Goal: Task Accomplishment & Management: Use online tool/utility

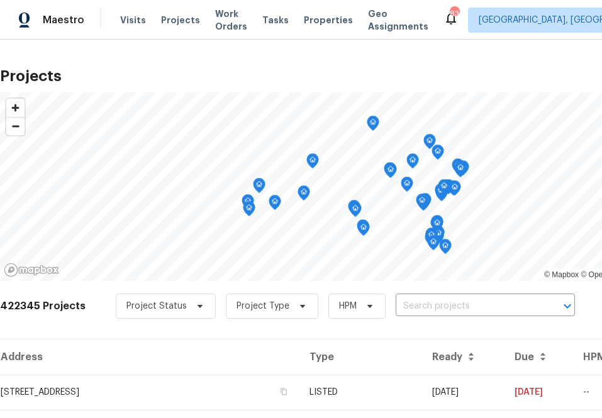
drag, startPoint x: 175, startPoint y: 18, endPoint x: 175, endPoint y: 32, distance: 14.5
click at [175, 18] on span "Projects" at bounding box center [180, 20] width 39 height 13
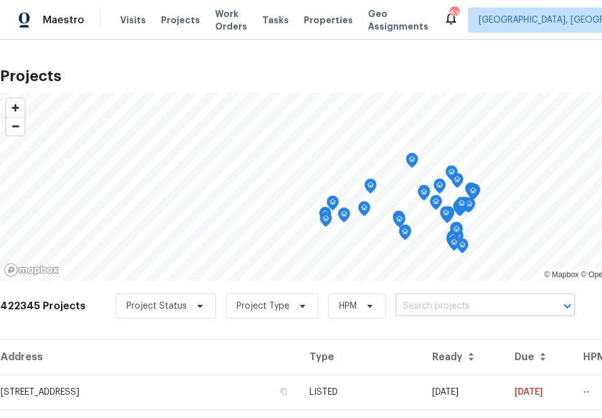
click at [456, 308] on input "text" at bounding box center [468, 307] width 144 height 20
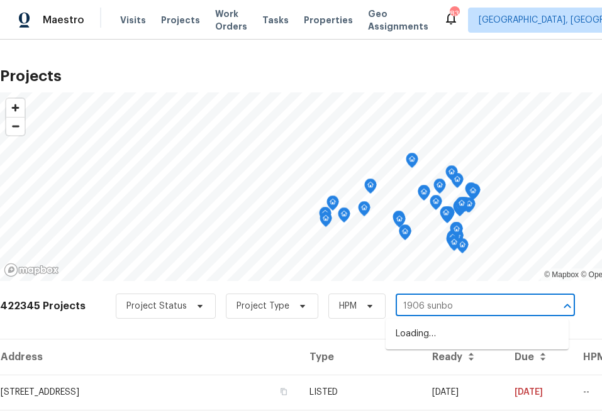
type input "1906 sunbow"
click at [449, 328] on li "[STREET_ADDRESS]" at bounding box center [477, 334] width 183 height 21
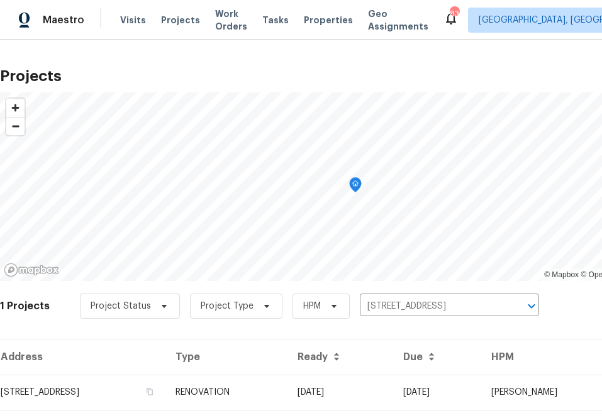
scroll to position [32, 0]
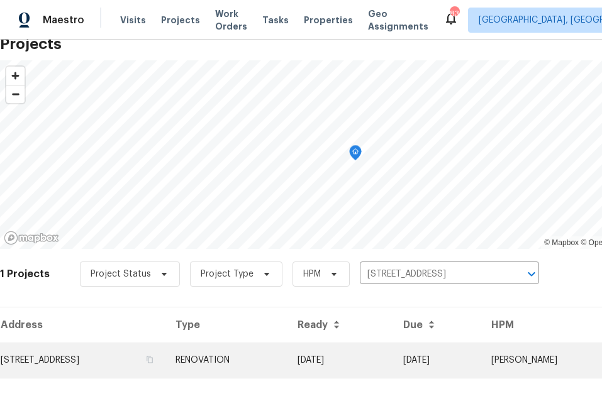
click at [108, 361] on td "[STREET_ADDRESS]" at bounding box center [82, 360] width 165 height 35
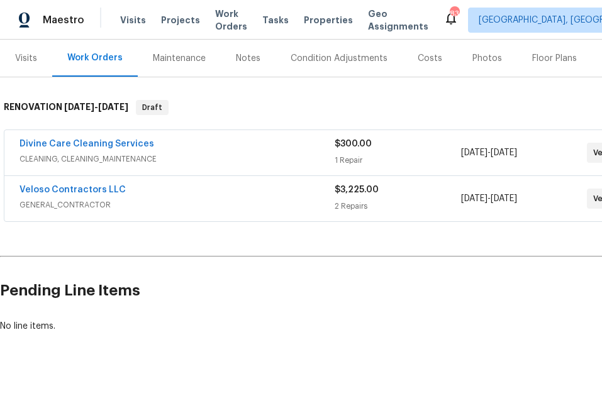
scroll to position [151, 109]
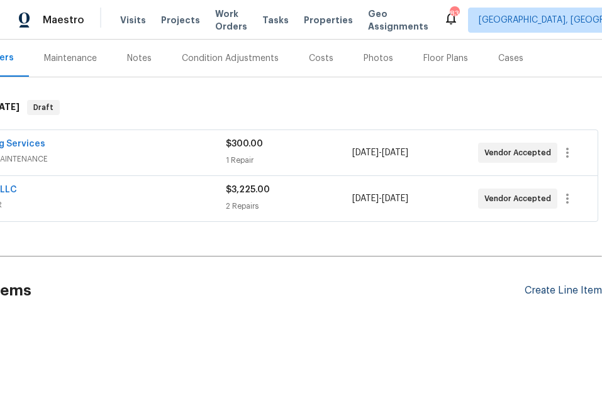
click at [540, 289] on div "Create Line Item" at bounding box center [563, 291] width 77 height 12
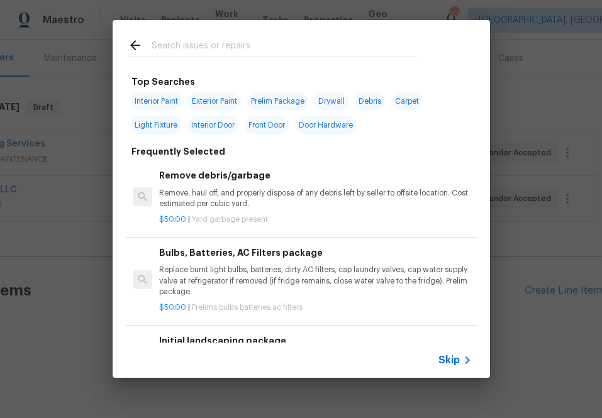
click at [449, 365] on span "Skip" at bounding box center [448, 360] width 21 height 13
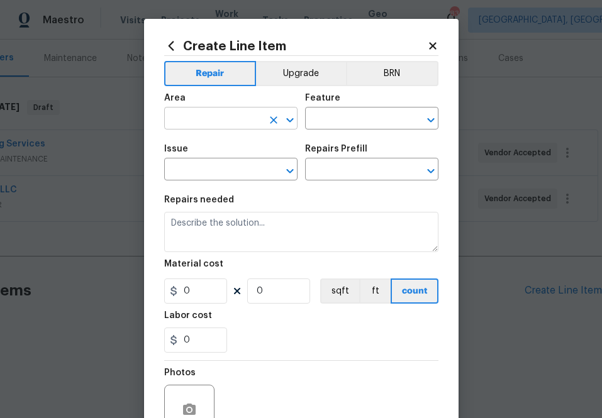
click at [213, 117] on input "text" at bounding box center [213, 120] width 98 height 20
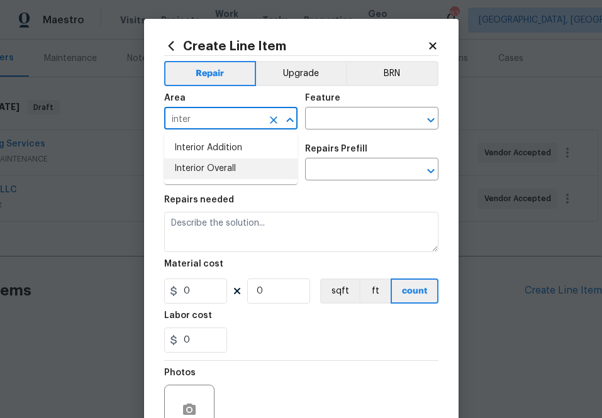
click at [208, 166] on li "Interior Overall" at bounding box center [230, 169] width 133 height 21
type input "Interior Overall"
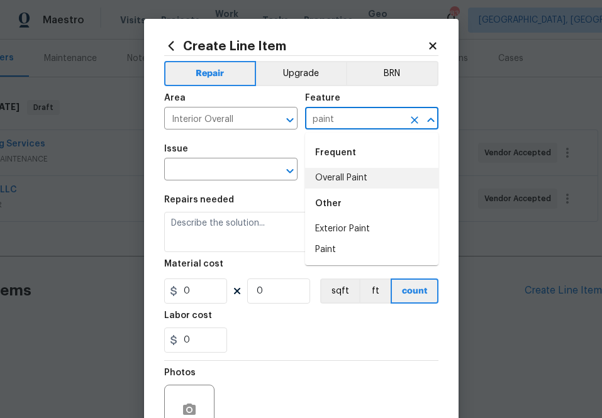
click at [344, 177] on li "Overall Paint" at bounding box center [371, 178] width 133 height 21
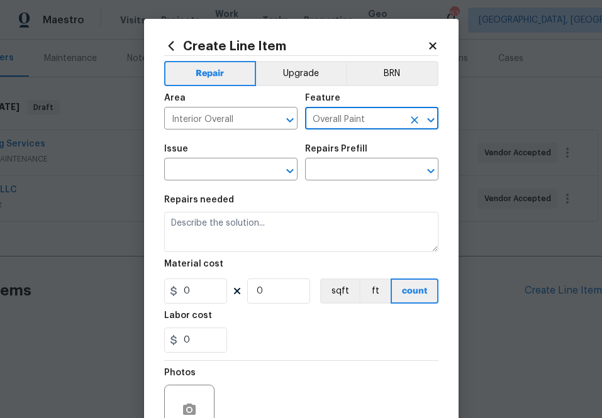
type input "Overall Paint"
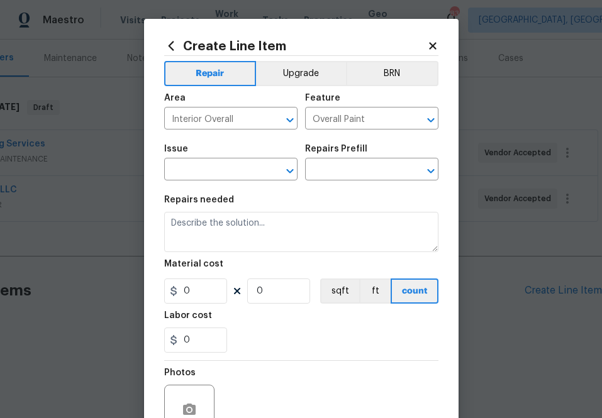
click at [199, 182] on span "Issue ​" at bounding box center [230, 162] width 133 height 51
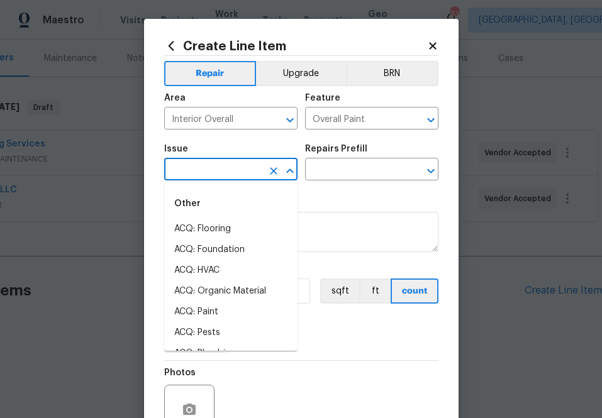
click at [198, 178] on input "text" at bounding box center [213, 171] width 98 height 20
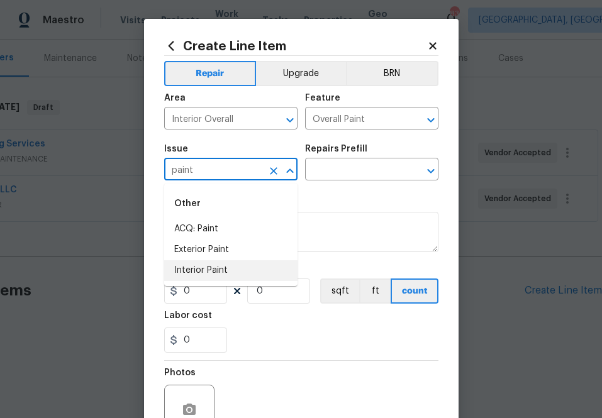
click at [239, 267] on li "Interior Paint" at bounding box center [230, 270] width 133 height 21
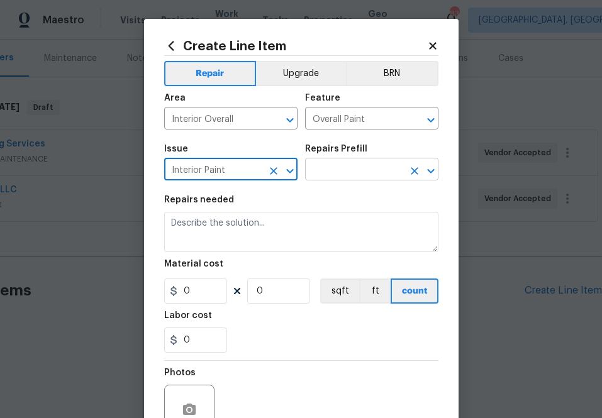
type input "Interior Paint"
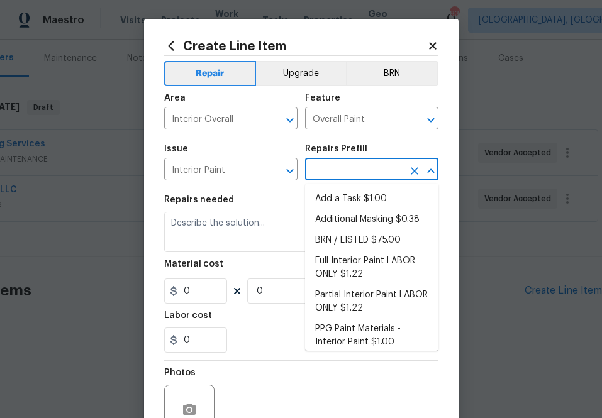
click at [342, 176] on input "text" at bounding box center [354, 171] width 98 height 20
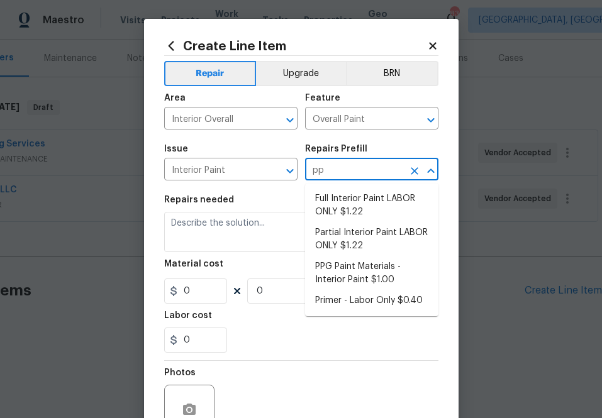
type input "ppg"
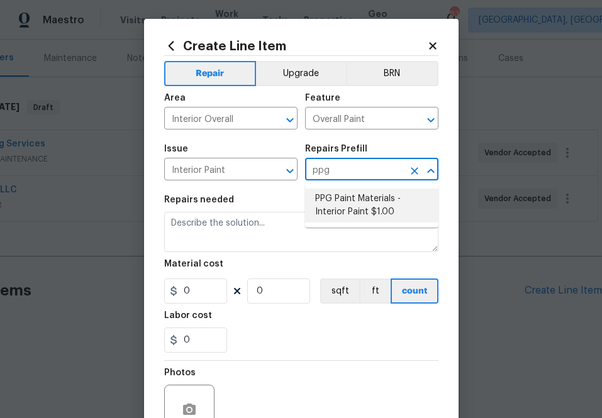
click at [342, 193] on li "PPG Paint Materials - Interior Paint $1.00" at bounding box center [371, 206] width 133 height 34
type input "PPG Paint Materials - Interior Paint $1.00"
type textarea "PPG Paint Materials ordered by Opendoor"
type input "1"
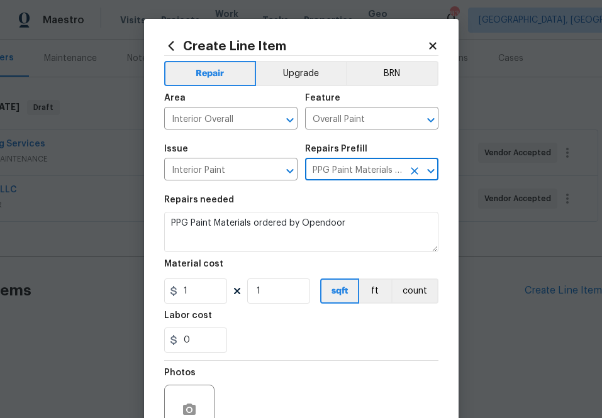
type input "PPG Paint Materials - Interior Paint $1.00"
click at [203, 295] on input "1" at bounding box center [195, 291] width 63 height 25
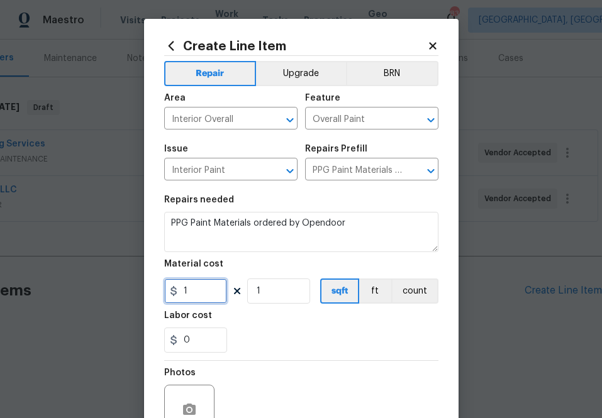
click at [203, 295] on input "1" at bounding box center [195, 291] width 63 height 25
paste input "401.86"
type input "401.86"
drag, startPoint x: 304, startPoint y: 332, endPoint x: 306, endPoint y: 320, distance: 12.1
click at [304, 330] on div "0" at bounding box center [301, 340] width 274 height 25
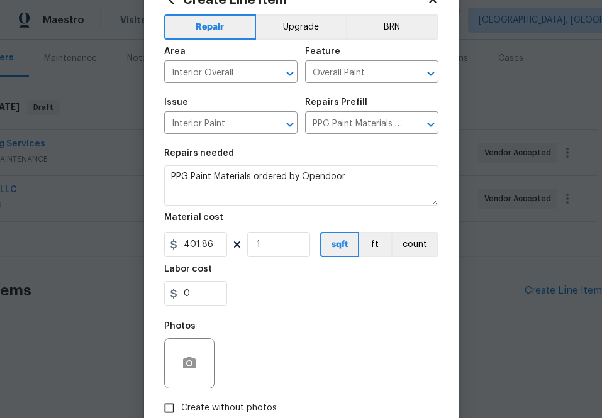
scroll to position [124, 0]
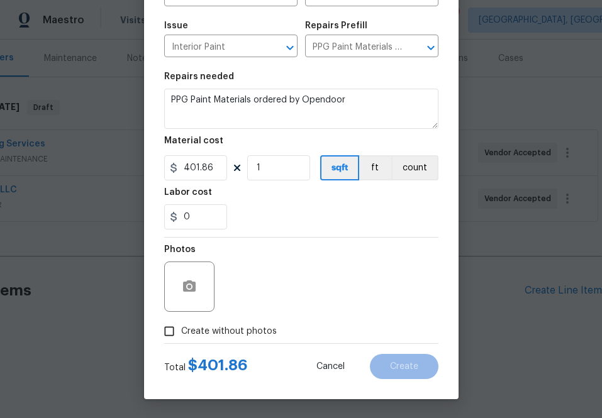
click at [255, 330] on span "Create without photos" at bounding box center [229, 331] width 96 height 13
click at [181, 330] on input "Create without photos" at bounding box center [169, 332] width 24 height 24
checkbox input "true"
click at [317, 257] on div "Reason*" at bounding box center [332, 253] width 214 height 16
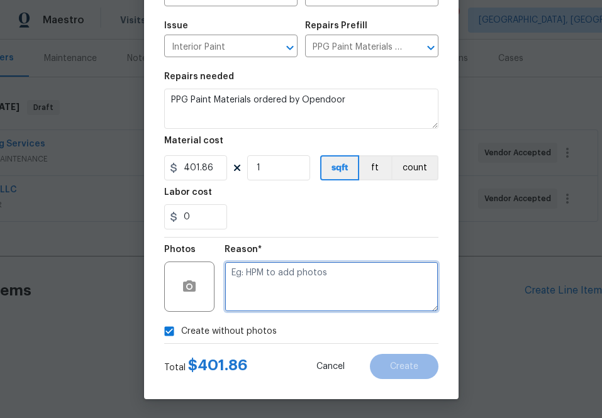
click at [310, 287] on textarea at bounding box center [332, 287] width 214 height 50
type textarea "na"
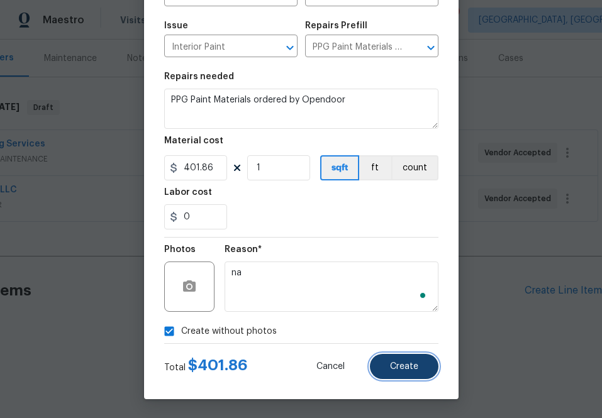
click at [387, 359] on button "Create" at bounding box center [404, 366] width 69 height 25
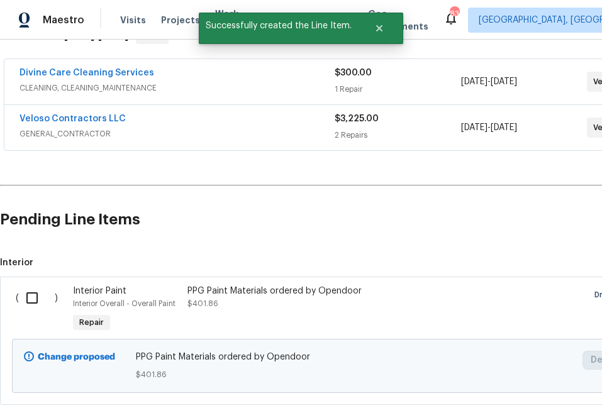
scroll to position [294, 0]
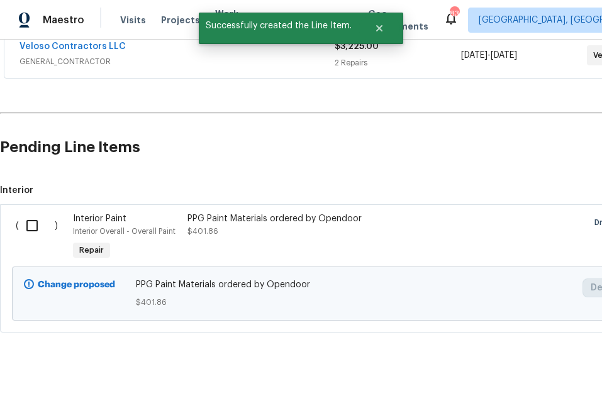
click at [32, 224] on input "checkbox" at bounding box center [37, 226] width 36 height 26
checkbox input "true"
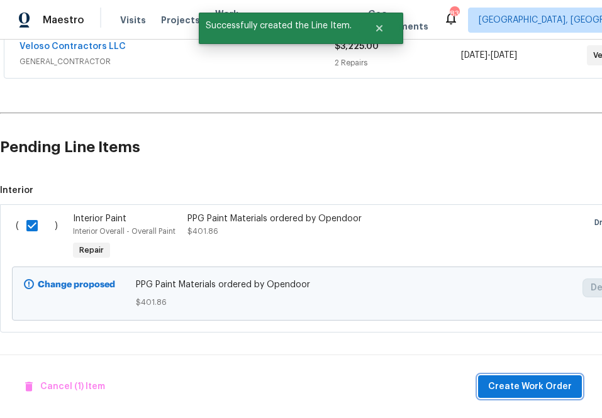
click at [508, 386] on span "Create Work Order" at bounding box center [530, 387] width 84 height 16
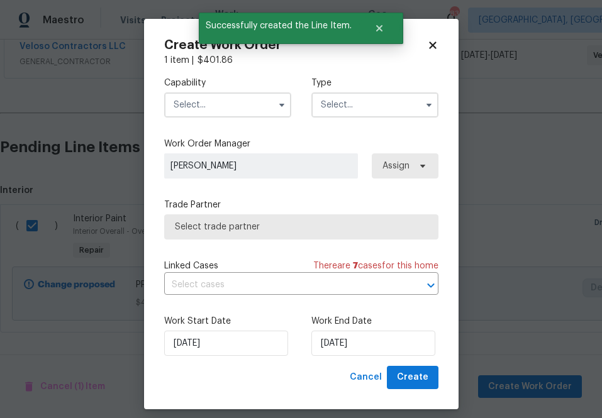
click at [229, 101] on input "text" at bounding box center [227, 104] width 127 height 25
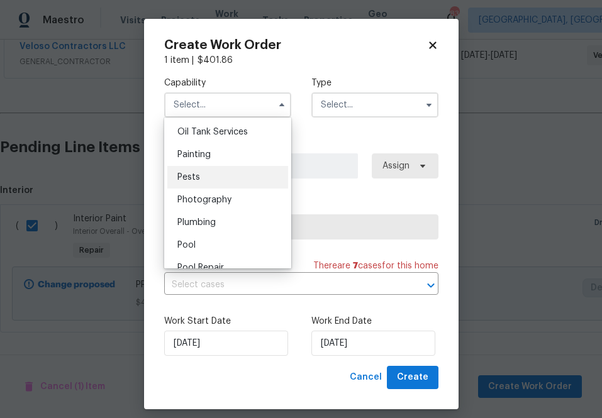
scroll to position [1034, 0]
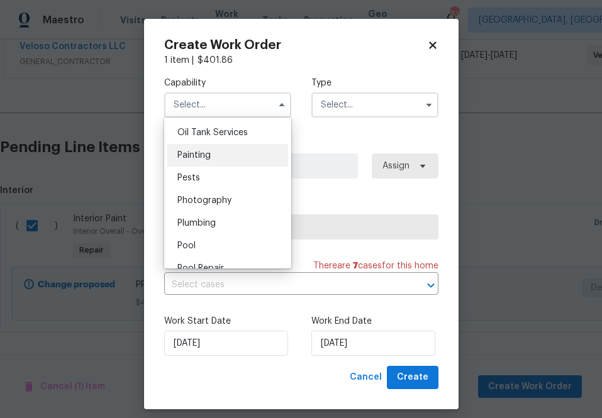
click at [217, 161] on div "Painting" at bounding box center [227, 155] width 121 height 23
type input "Painting"
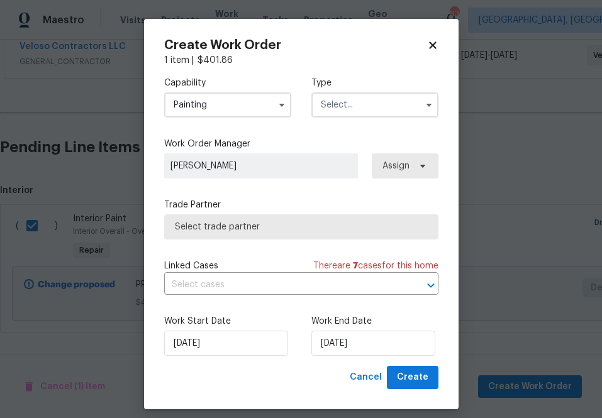
click at [393, 101] on input "text" at bounding box center [374, 104] width 127 height 25
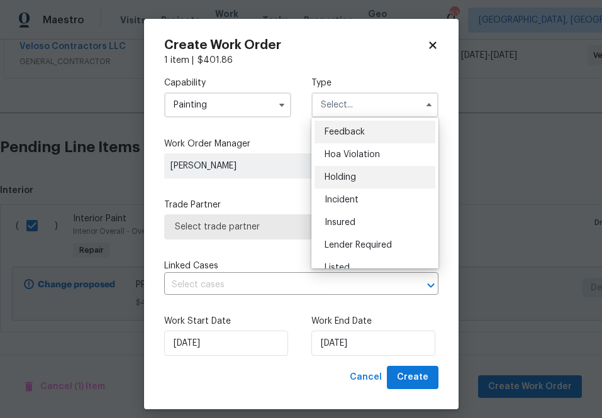
scroll to position [286, 0]
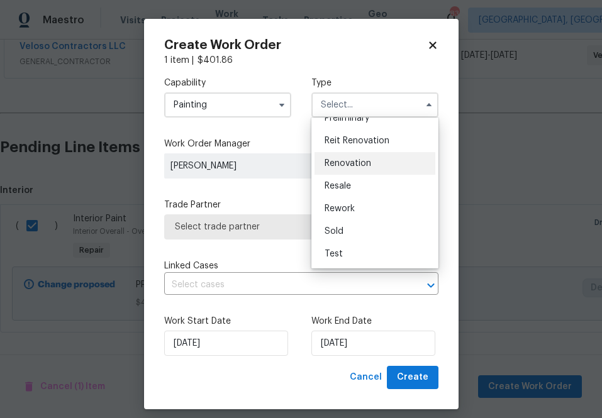
click at [406, 166] on div "Renovation" at bounding box center [375, 163] width 121 height 23
type input "Renovation"
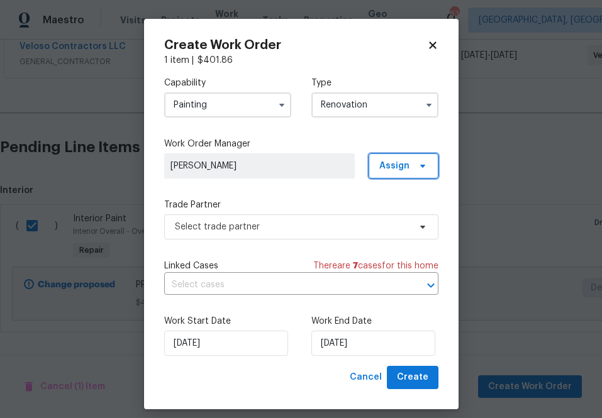
click at [403, 169] on span "Assign" at bounding box center [394, 166] width 30 height 13
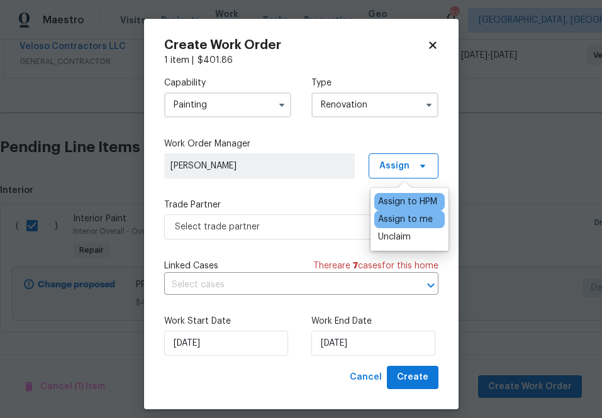
click at [400, 218] on div "Assign to me" at bounding box center [405, 219] width 55 height 13
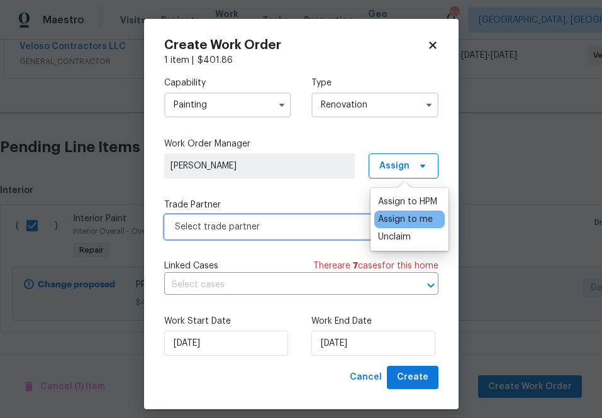
click at [294, 237] on span "Select trade partner" at bounding box center [301, 227] width 274 height 25
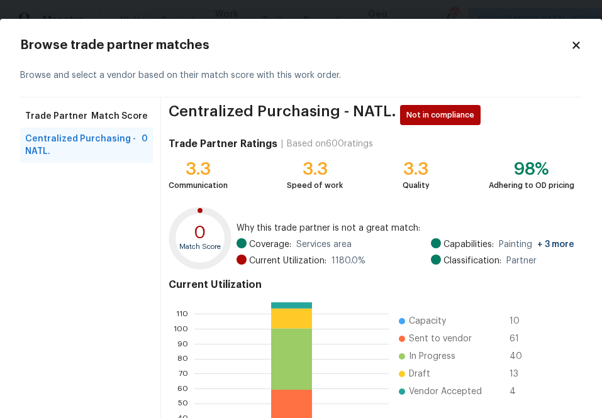
scroll to position [136, 0]
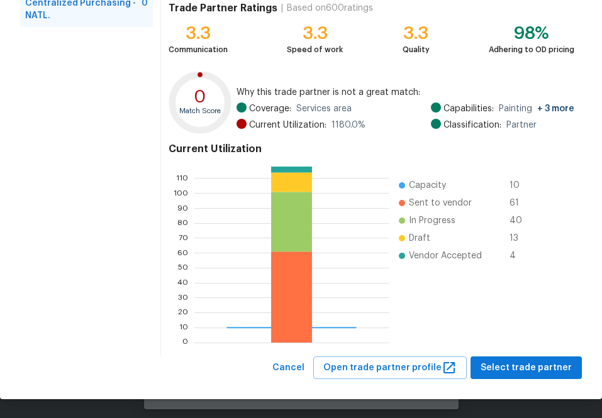
click at [495, 351] on div "Centralized Purchasing - NATL. Not in compliance Trade Partner Ratings | Based …" at bounding box center [371, 159] width 421 height 395
click at [496, 368] on span "Select trade partner" at bounding box center [526, 368] width 91 height 16
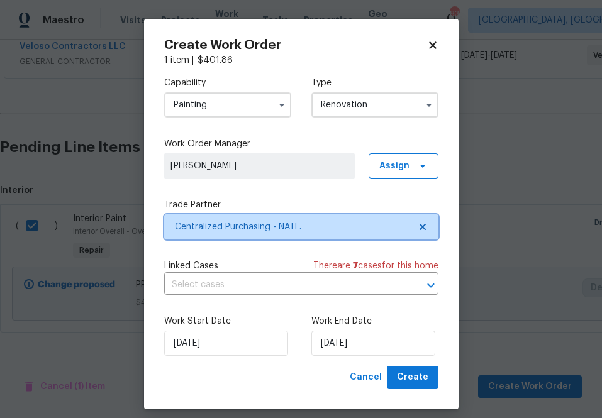
scroll to position [0, 0]
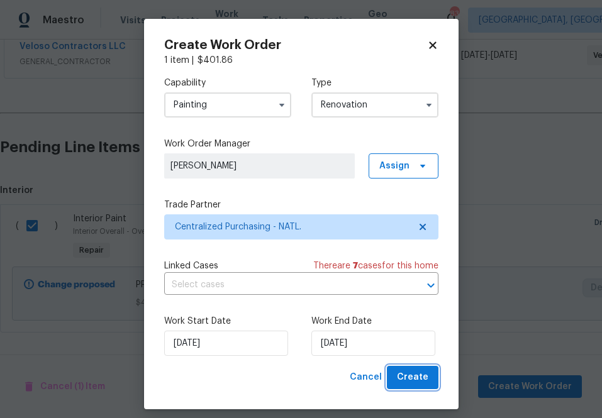
click at [401, 374] on span "Create" at bounding box center [412, 378] width 31 height 16
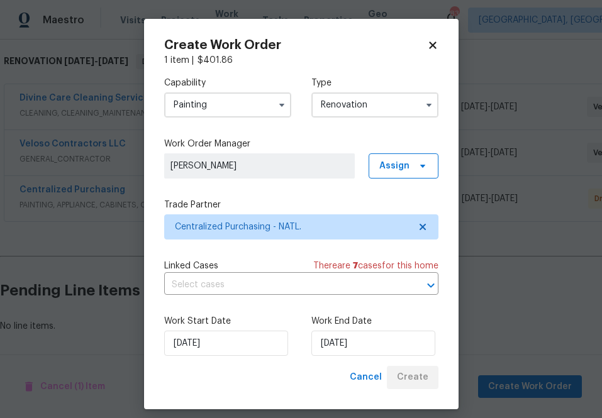
scroll to position [197, 0]
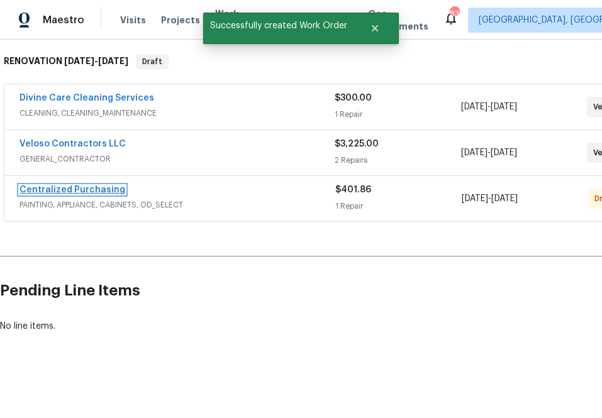
click at [92, 194] on link "Centralized Purchasing" at bounding box center [73, 190] width 106 height 9
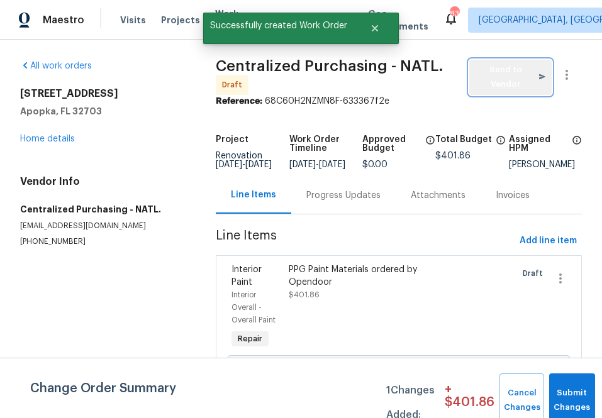
click at [474, 73] on button "Send to Vendor" at bounding box center [510, 77] width 82 height 35
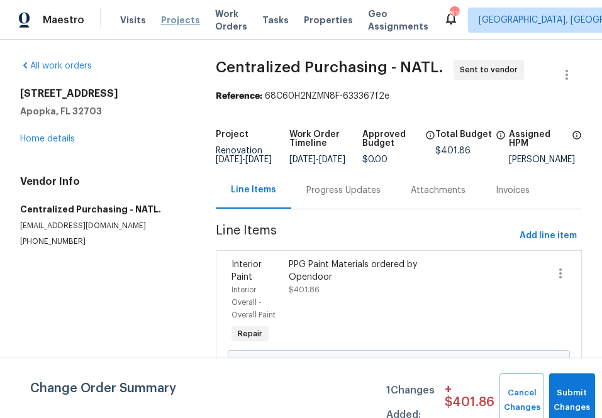
click at [164, 24] on span "Projects" at bounding box center [180, 20] width 39 height 13
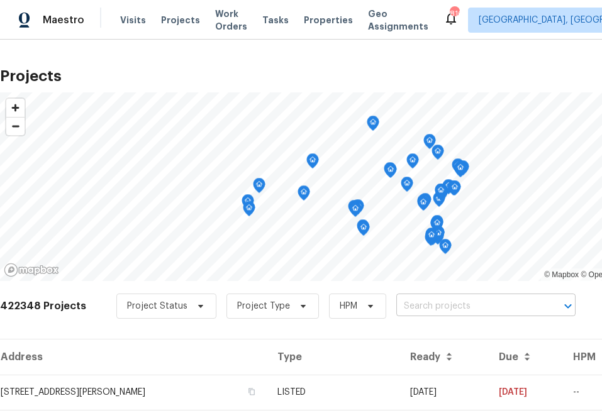
click at [423, 314] on input "text" at bounding box center [468, 307] width 144 height 20
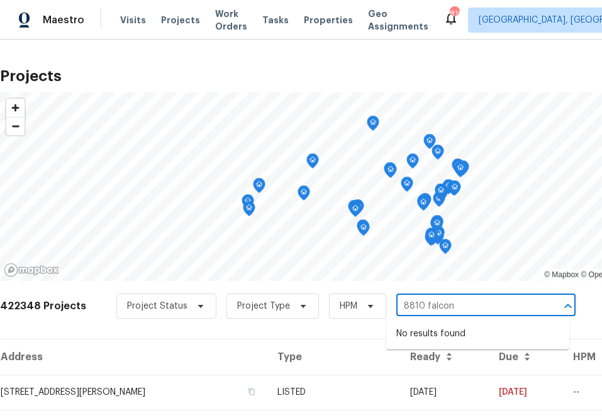
type input "8810 falcon"
type input "8801 falc"
click at [421, 342] on li "[STREET_ADDRESS][PERSON_NAME]" at bounding box center [477, 334] width 183 height 21
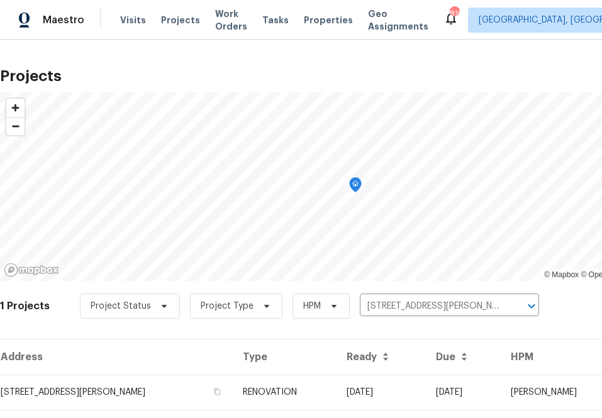
click at [119, 414] on div "Address Type Ready Due HPM Projects [STREET_ADDRESS][PERSON_NAME] RENOVATION [D…" at bounding box center [355, 385] width 711 height 92
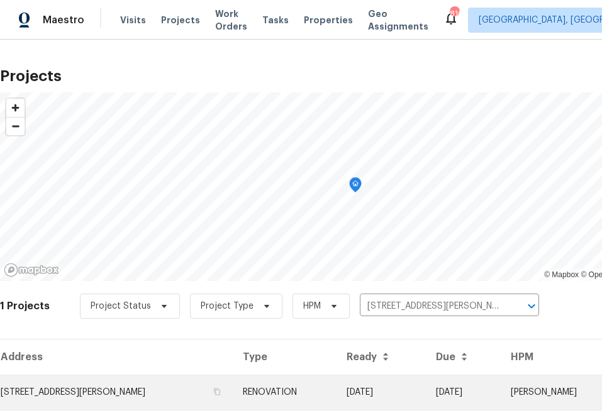
click at [123, 391] on td "[STREET_ADDRESS][PERSON_NAME]" at bounding box center [116, 392] width 233 height 35
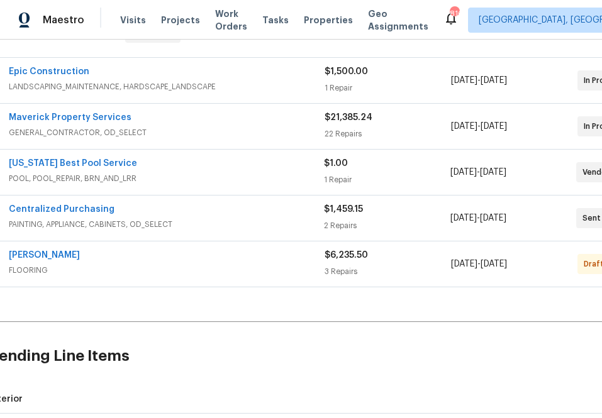
scroll to position [223, 0]
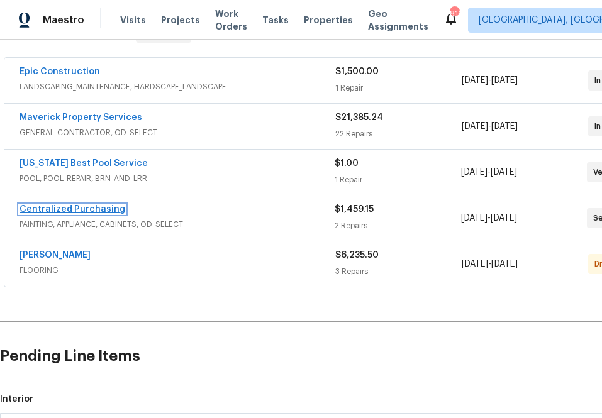
click at [106, 207] on link "Centralized Purchasing" at bounding box center [73, 209] width 106 height 9
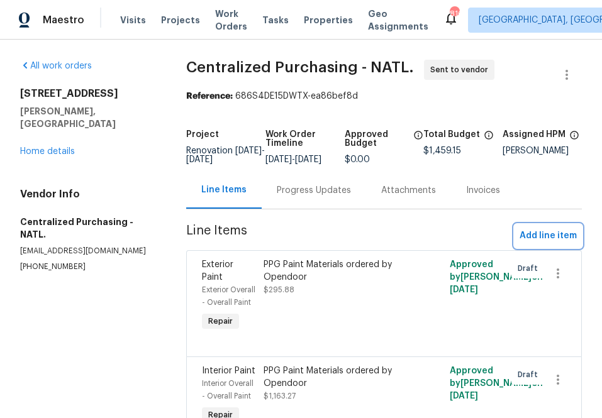
click at [544, 239] on span "Add line item" at bounding box center [548, 236] width 57 height 16
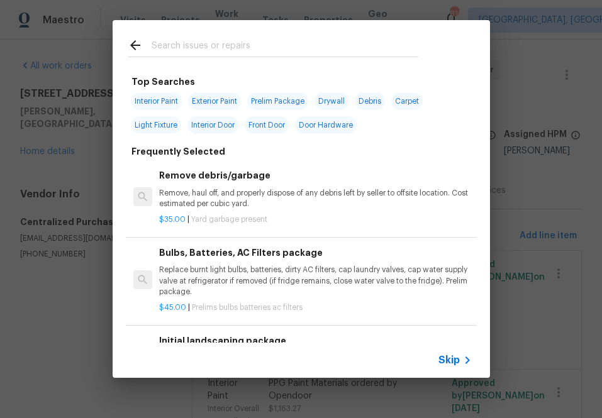
click at [438, 359] on span "Skip" at bounding box center [448, 360] width 21 height 13
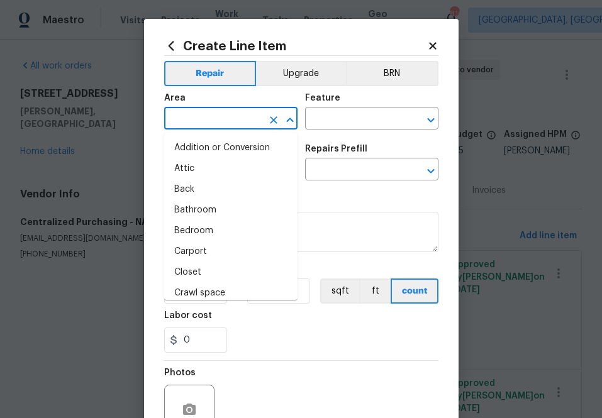
click at [203, 114] on input "text" at bounding box center [213, 120] width 98 height 20
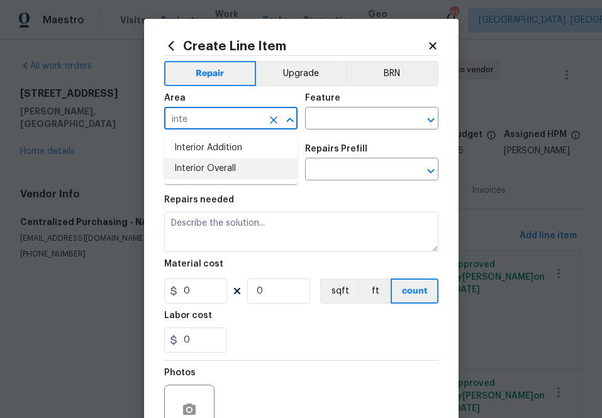
click at [232, 169] on li "Interior Overall" at bounding box center [230, 169] width 133 height 21
type input "Interior Overall"
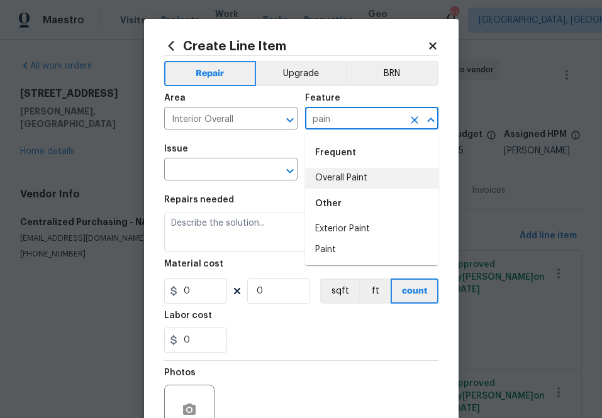
click at [333, 178] on li "Overall Paint" at bounding box center [371, 178] width 133 height 21
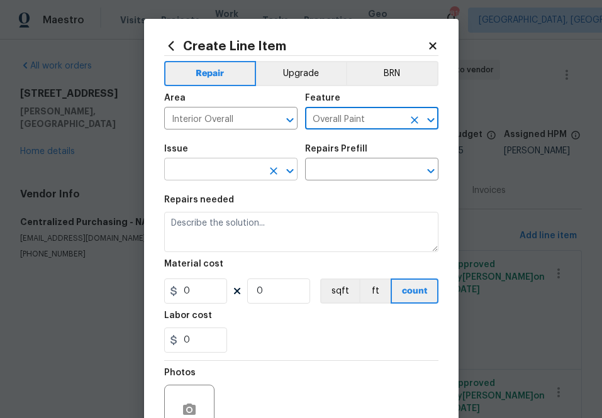
type input "Overall Paint"
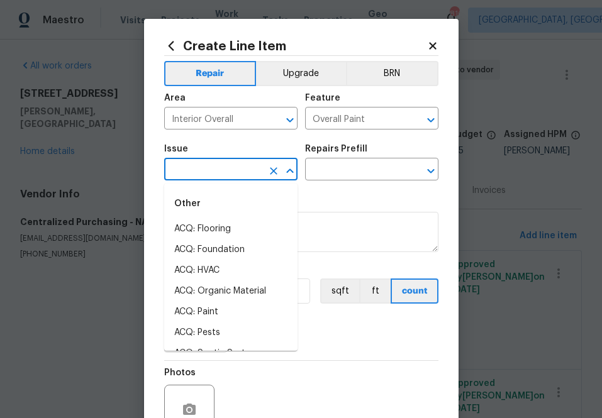
click at [194, 171] on input "text" at bounding box center [213, 171] width 98 height 20
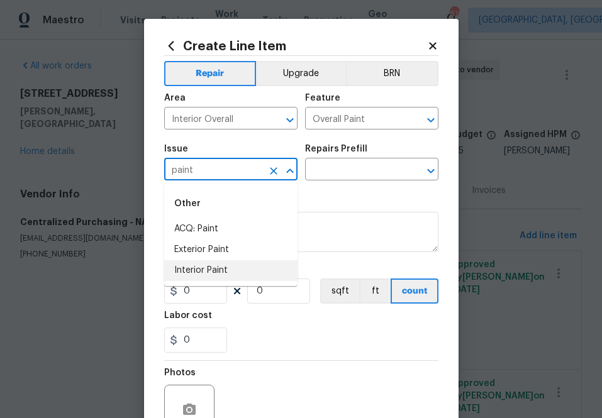
click at [212, 272] on li "Interior Paint" at bounding box center [230, 270] width 133 height 21
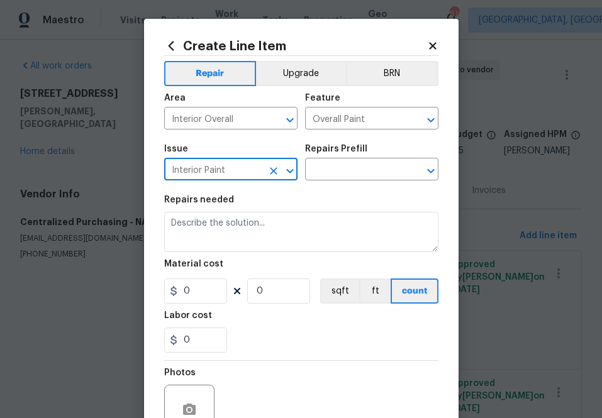
type input "Interior Paint"
click at [343, 155] on div "Repairs Prefill" at bounding box center [371, 153] width 133 height 16
click at [343, 167] on input "text" at bounding box center [354, 171] width 98 height 20
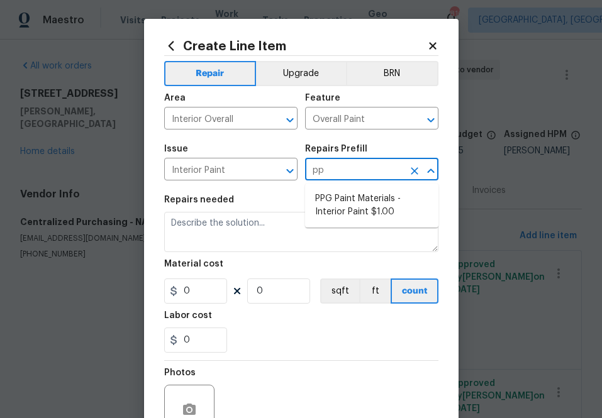
type input "ppg"
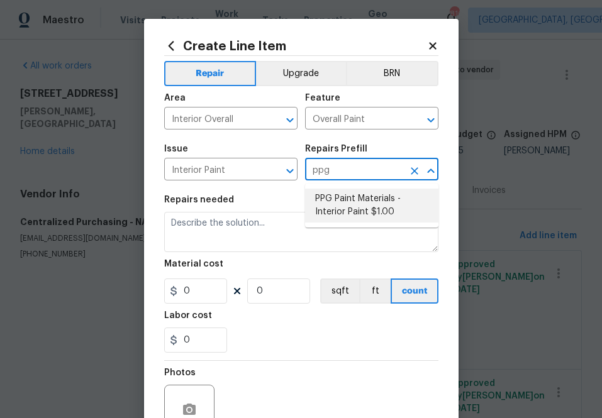
click at [364, 213] on li "PPG Paint Materials - Interior Paint $1.00" at bounding box center [371, 206] width 133 height 34
type input "PPG Paint Materials - Interior Paint $1.00"
type textarea "PPG Paint Materials ordered by Opendoor"
type input "1"
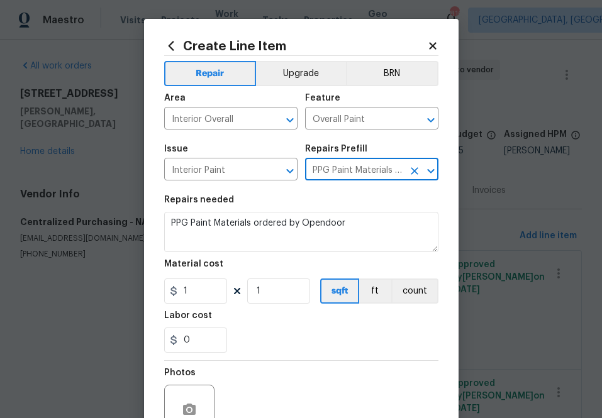
type input "PPG Paint Materials - Interior Paint $1.00"
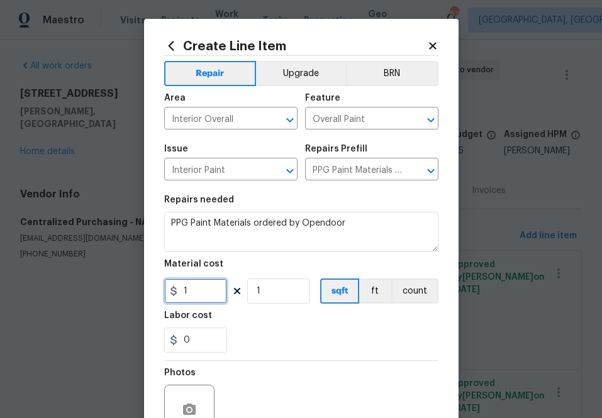
click at [208, 296] on input "1" at bounding box center [195, 291] width 63 height 25
paste input "208.88"
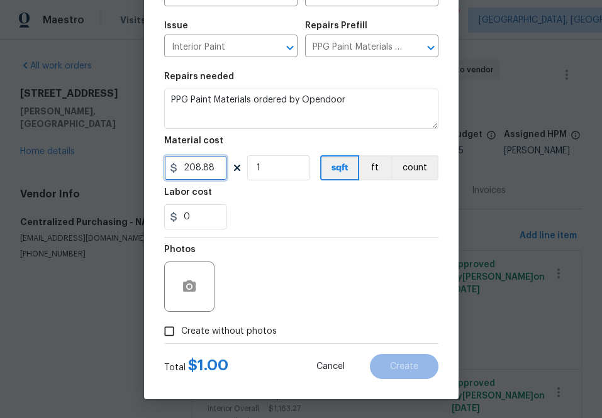
type input "208.88"
click at [222, 328] on span "Create without photos" at bounding box center [229, 331] width 96 height 13
click at [181, 328] on input "Create without photos" at bounding box center [169, 332] width 24 height 24
checkbox input "true"
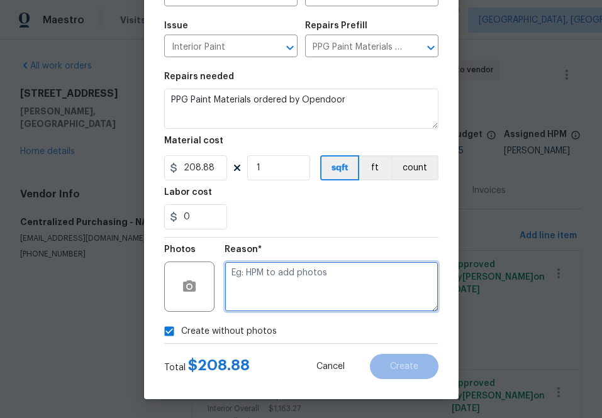
click at [259, 296] on textarea at bounding box center [332, 287] width 214 height 50
type textarea "n.a"
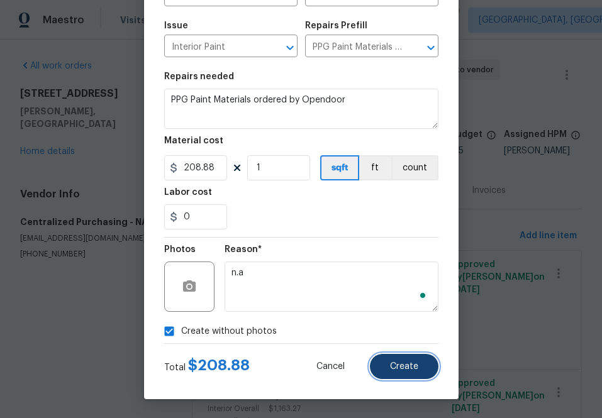
click at [394, 373] on button "Create" at bounding box center [404, 366] width 69 height 25
